Goal: Information Seeking & Learning: Check status

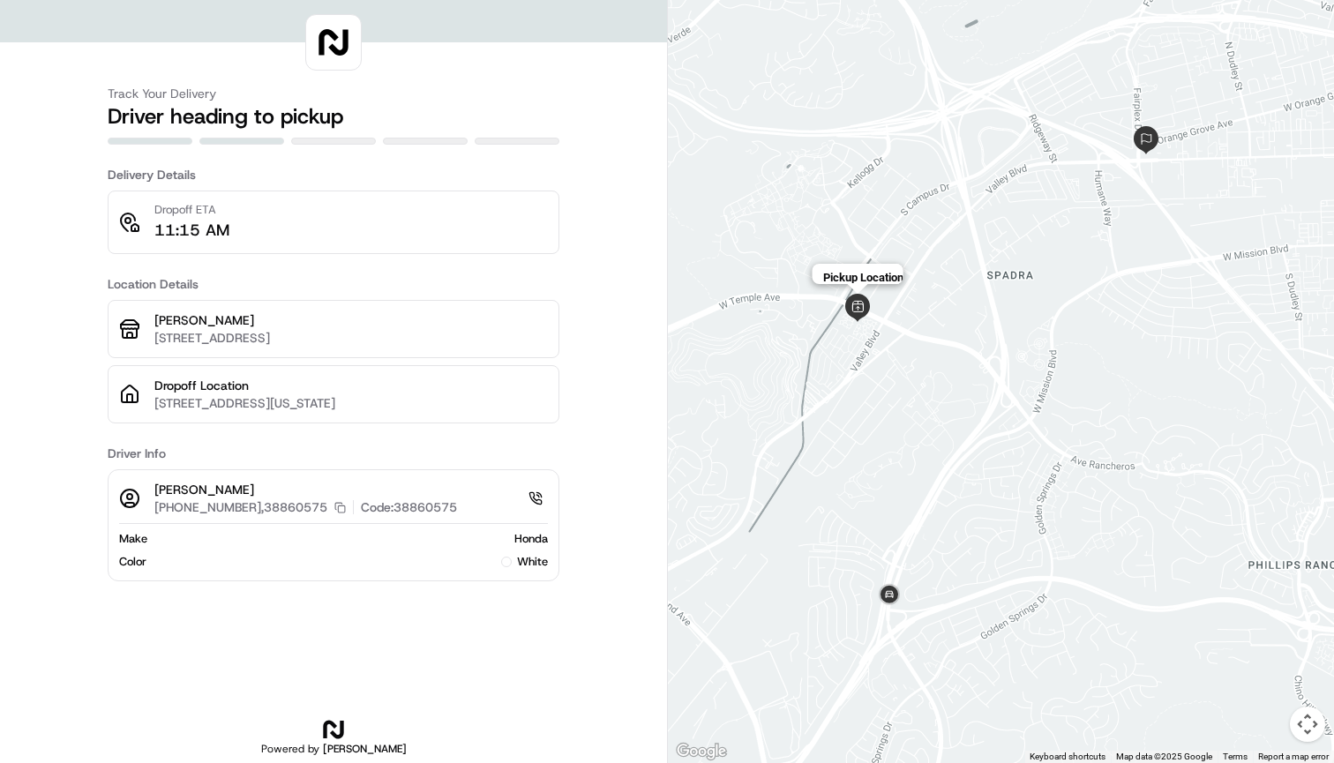
click at [861, 310] on img at bounding box center [857, 308] width 28 height 28
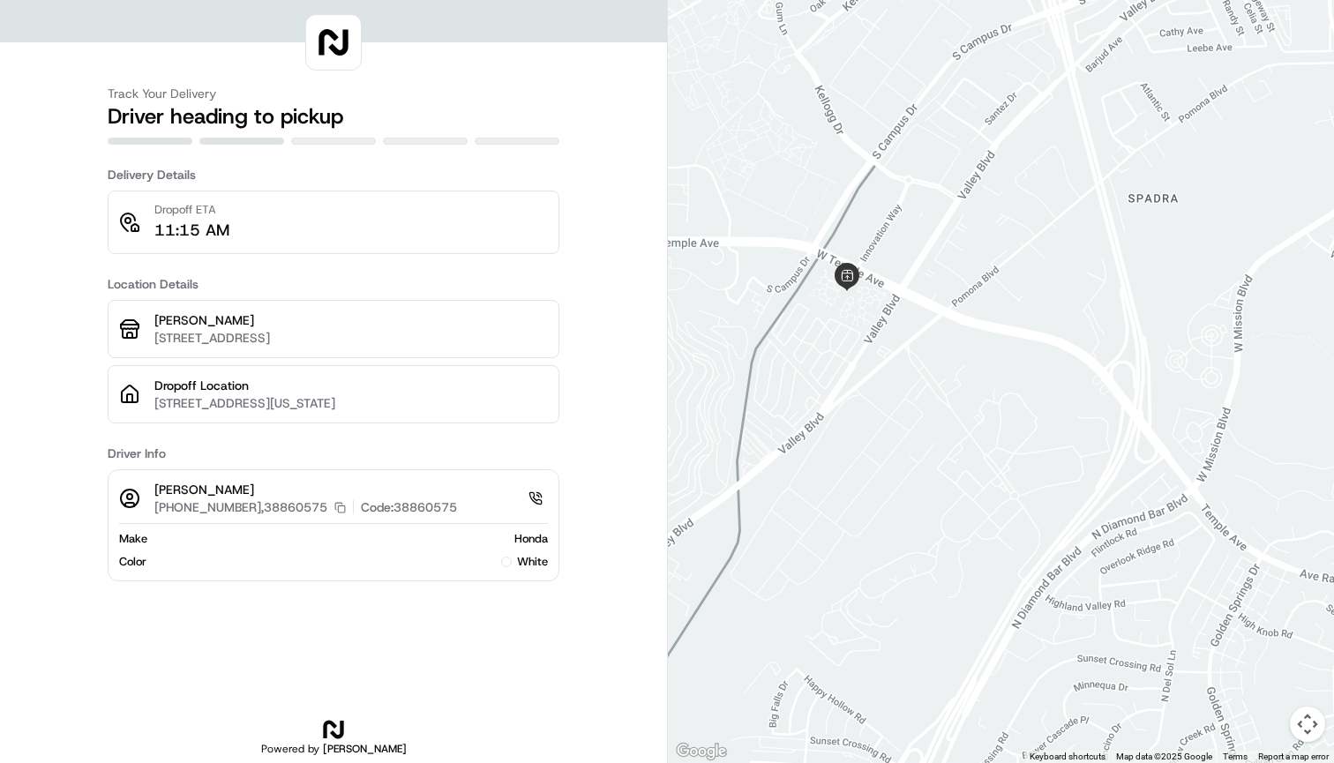
drag, startPoint x: 866, startPoint y: 326, endPoint x: 845, endPoint y: 210, distance: 118.4
click at [845, 263] on img at bounding box center [847, 277] width 28 height 28
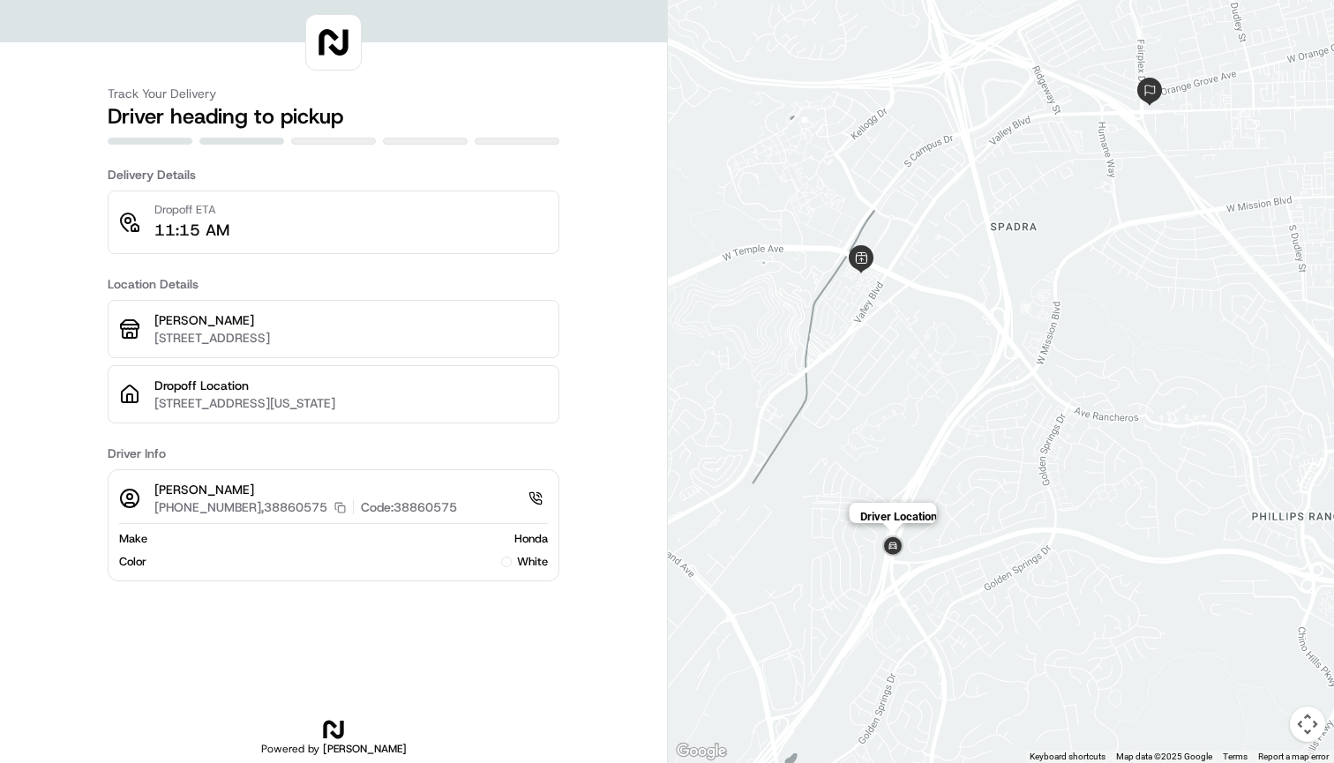
click at [895, 547] on img at bounding box center [893, 547] width 28 height 28
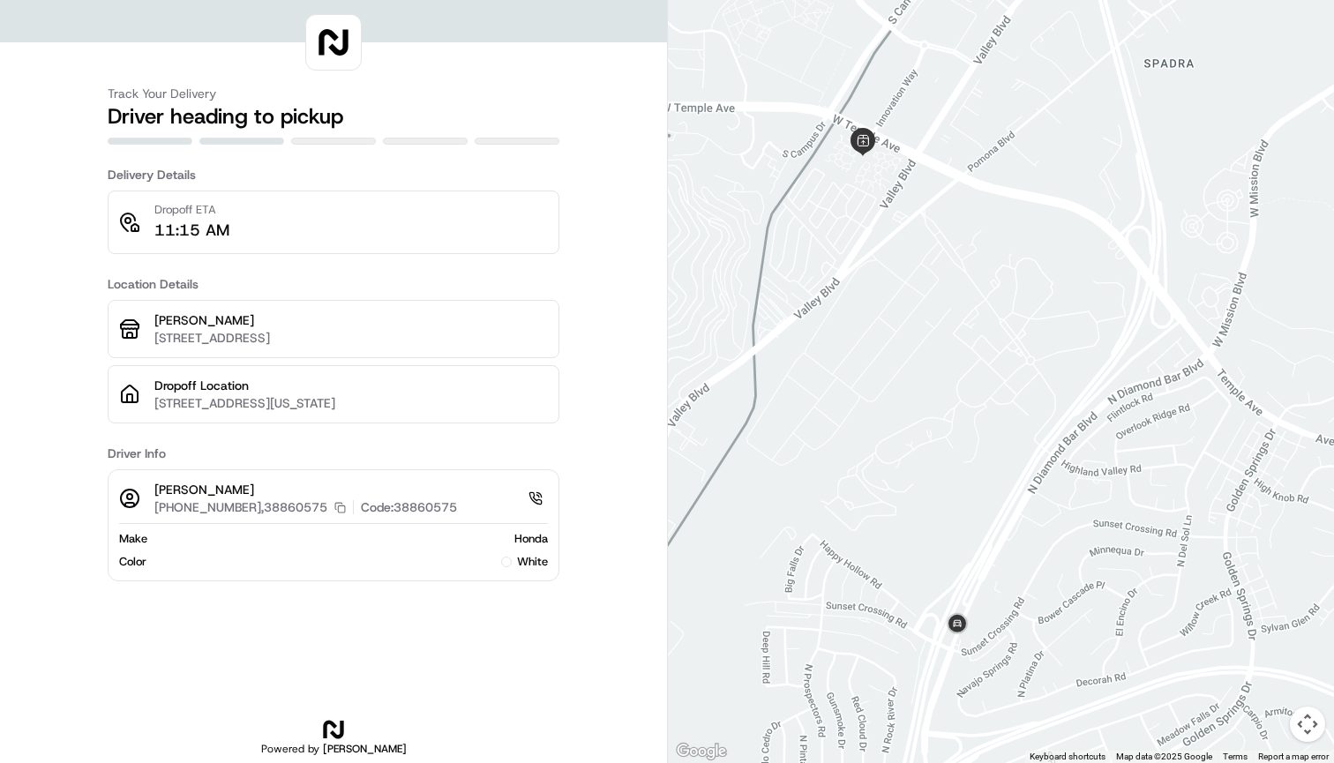
drag, startPoint x: 905, startPoint y: 517, endPoint x: 971, endPoint y: 498, distance: 69.0
click at [971, 498] on div at bounding box center [1001, 381] width 666 height 763
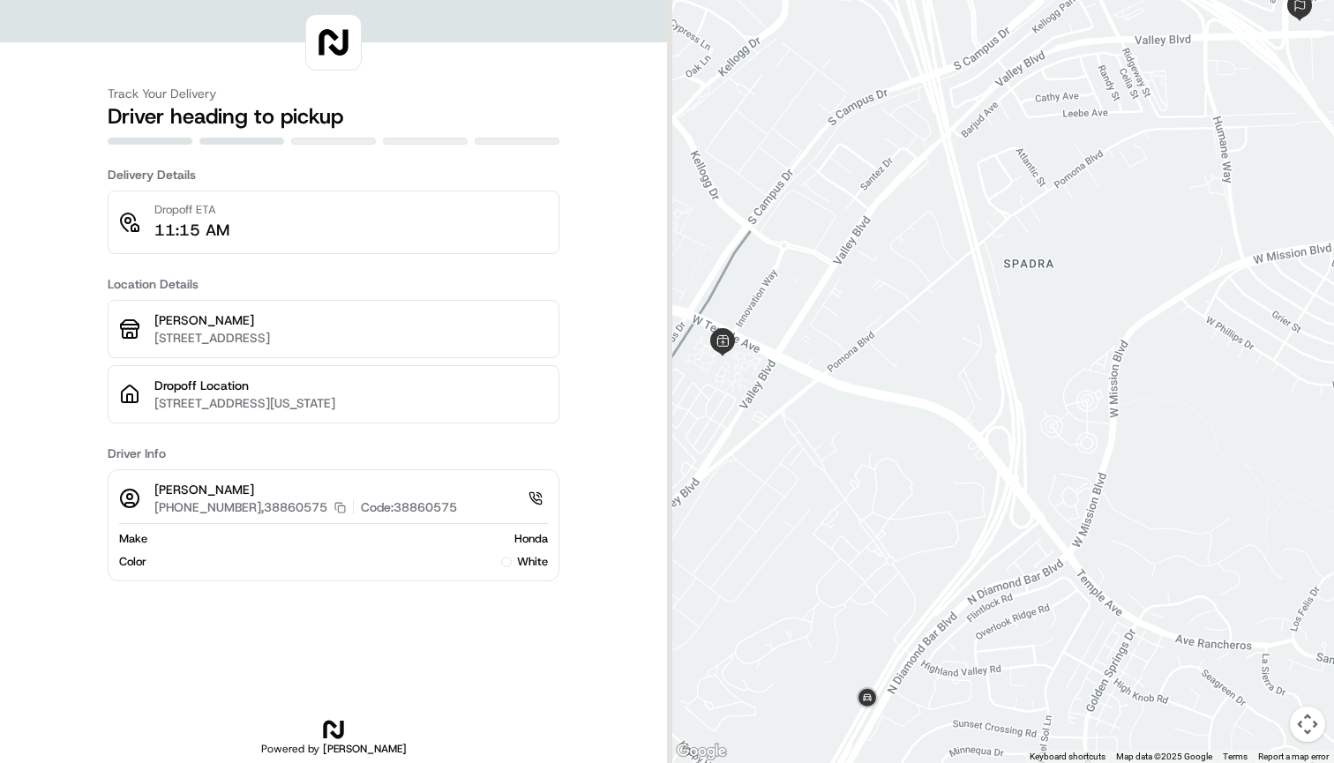
drag, startPoint x: 873, startPoint y: 302, endPoint x: 934, endPoint y: 213, distance: 107.7
click at [934, 213] on div at bounding box center [1001, 381] width 666 height 763
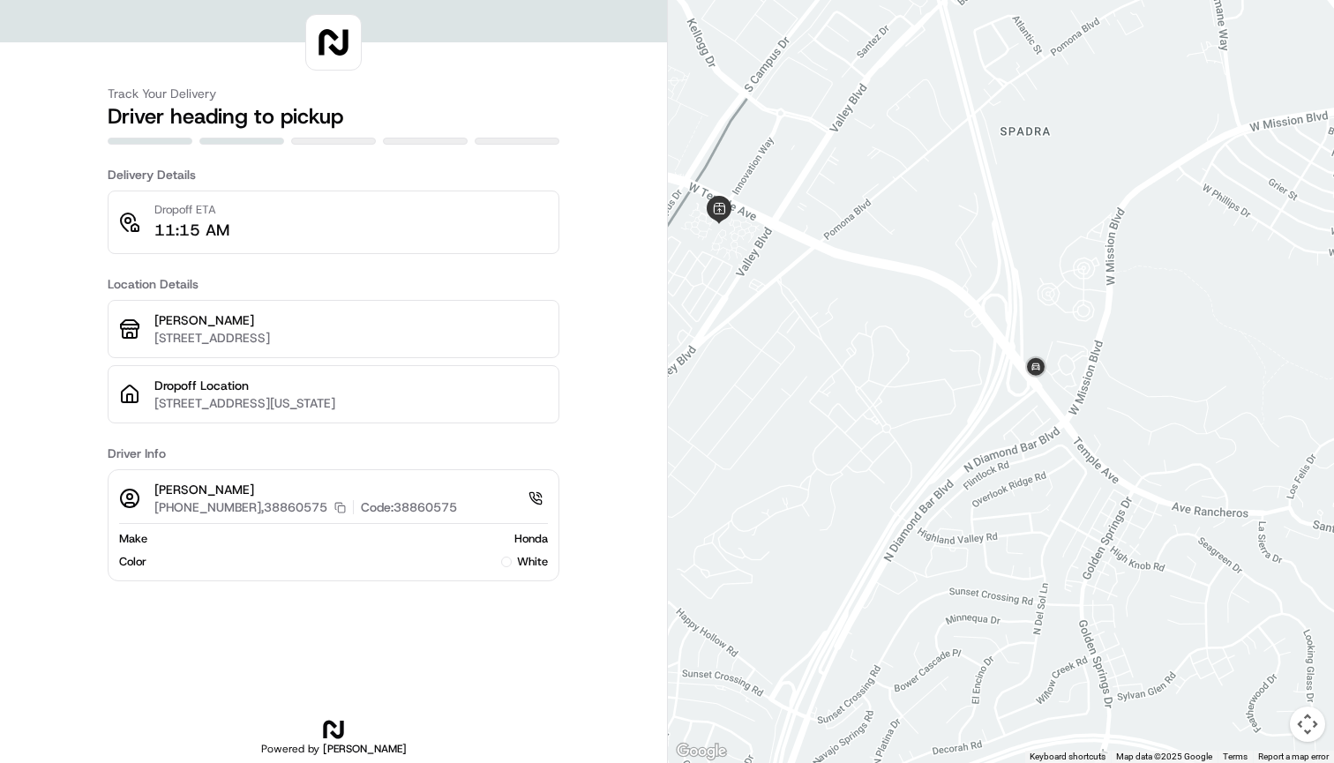
drag, startPoint x: 776, startPoint y: 193, endPoint x: 812, endPoint y: 193, distance: 35.3
click at [813, 193] on div at bounding box center [1001, 381] width 666 height 763
